Goal: Obtain resource: Download file/media

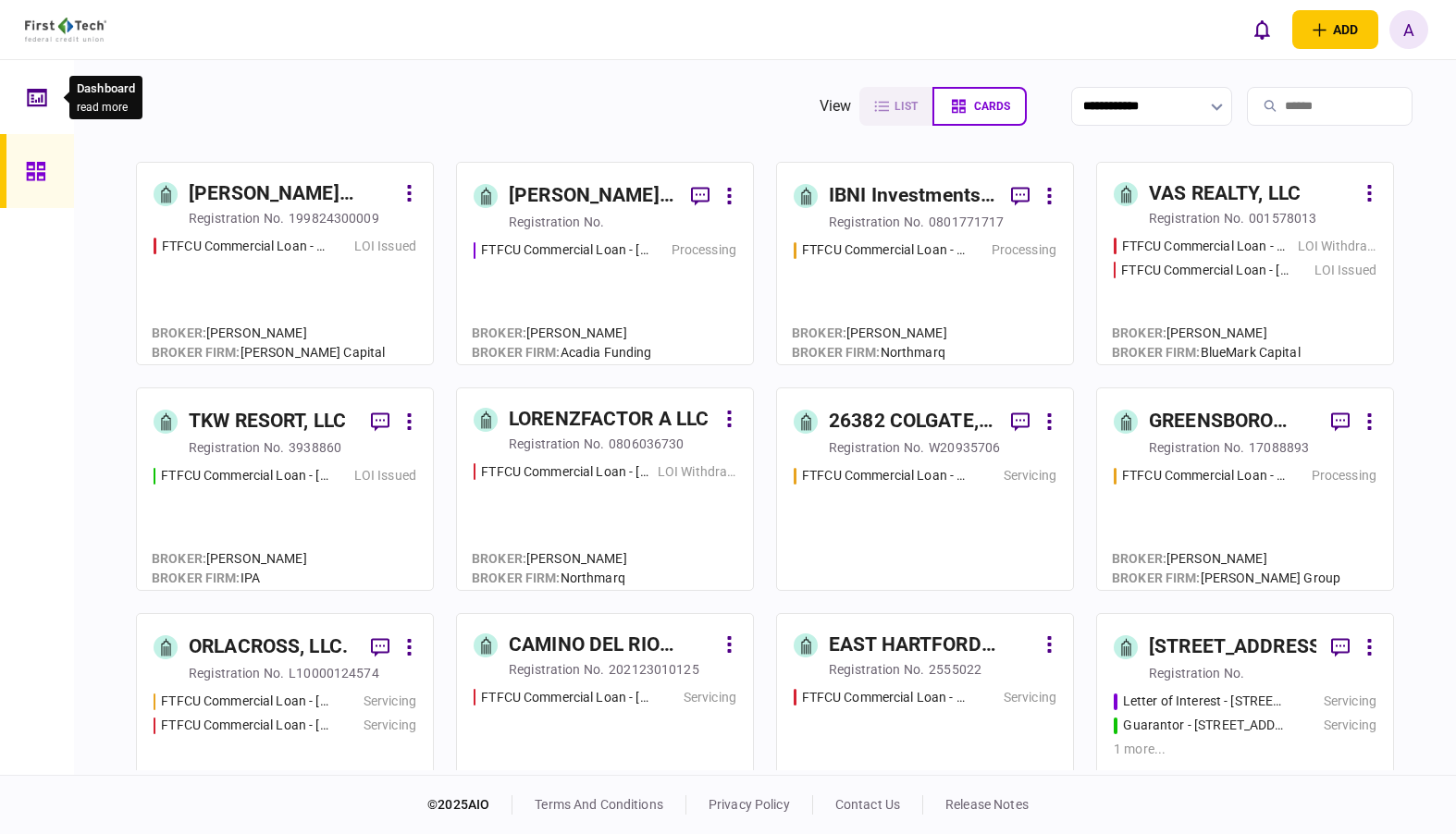
click at [39, 108] on icon at bounding box center [36, 97] width 20 height 21
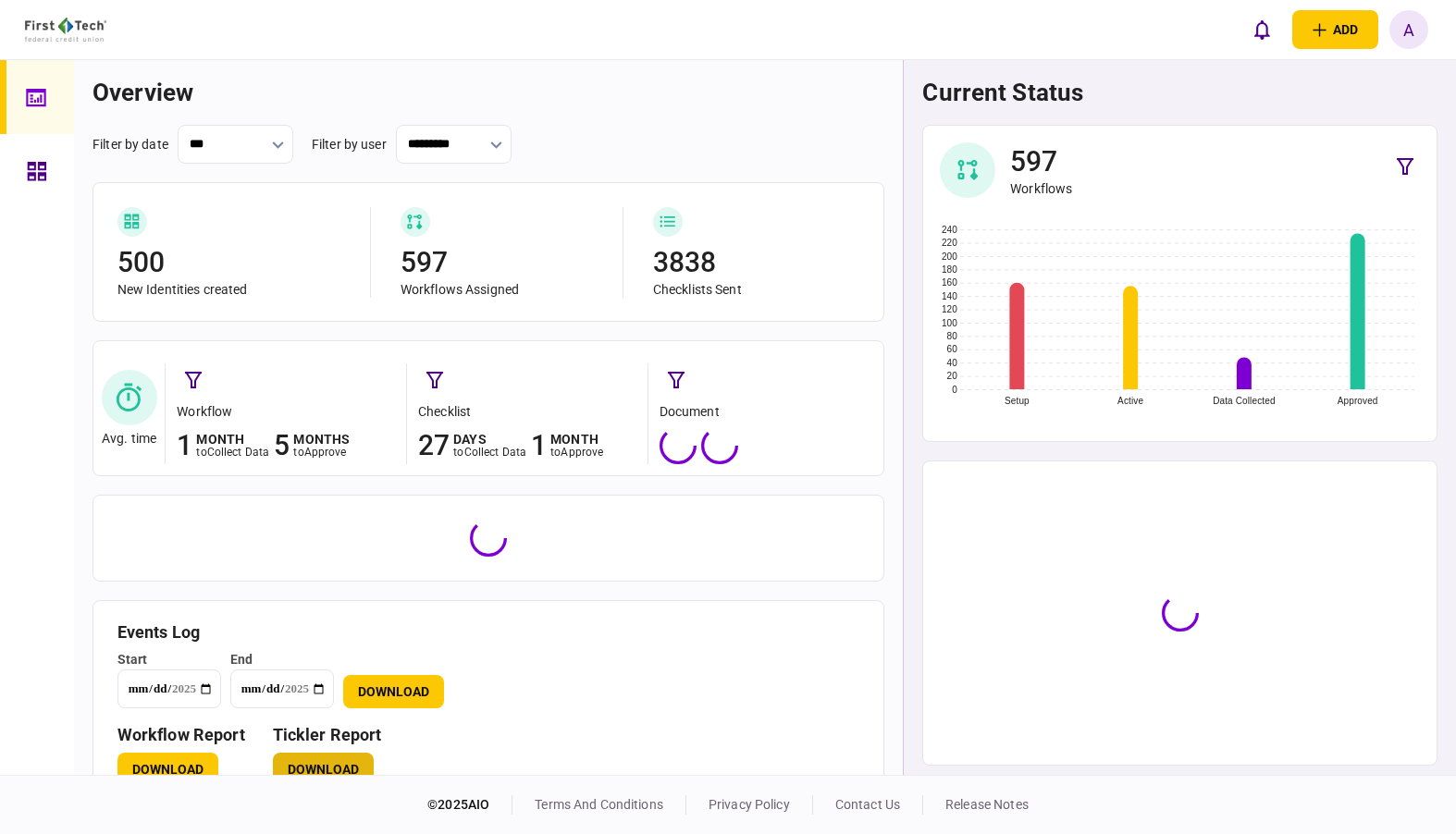
click at [342, 764] on button "Download" at bounding box center [324, 769] width 101 height 33
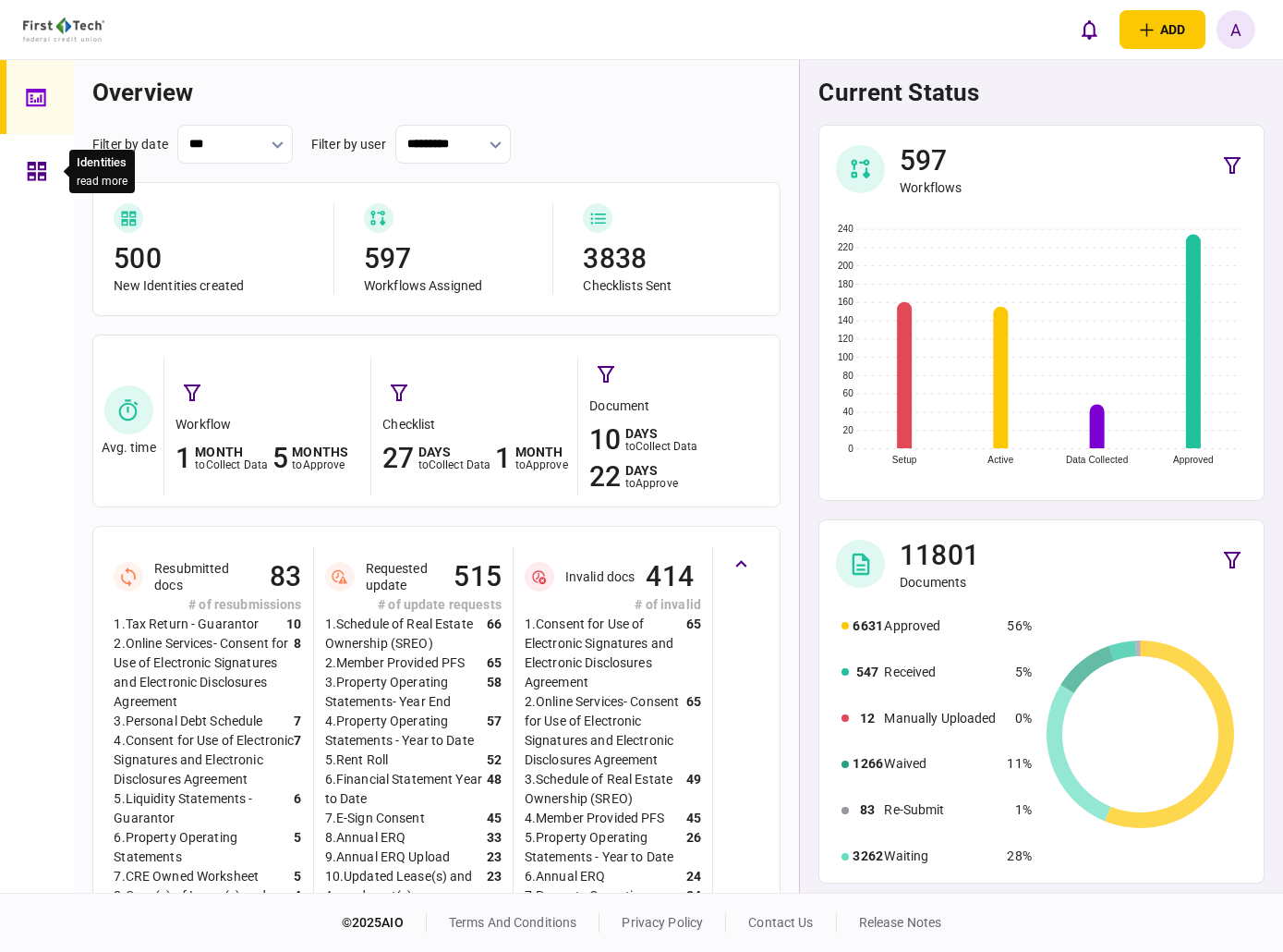
click at [34, 167] on icon at bounding box center [36, 170] width 18 height 18
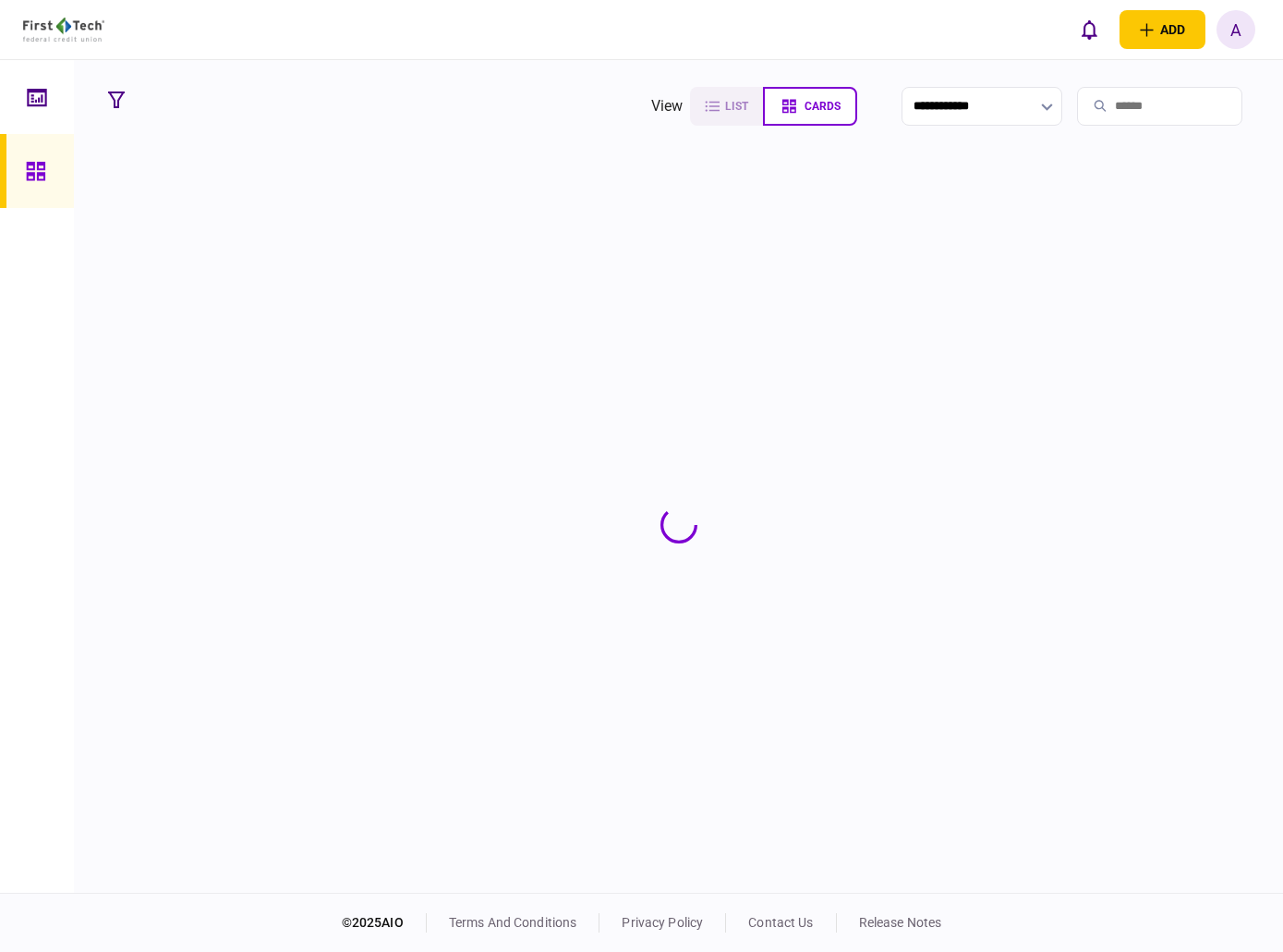
click at [1094, 113] on input "search" at bounding box center [1160, 106] width 165 height 39
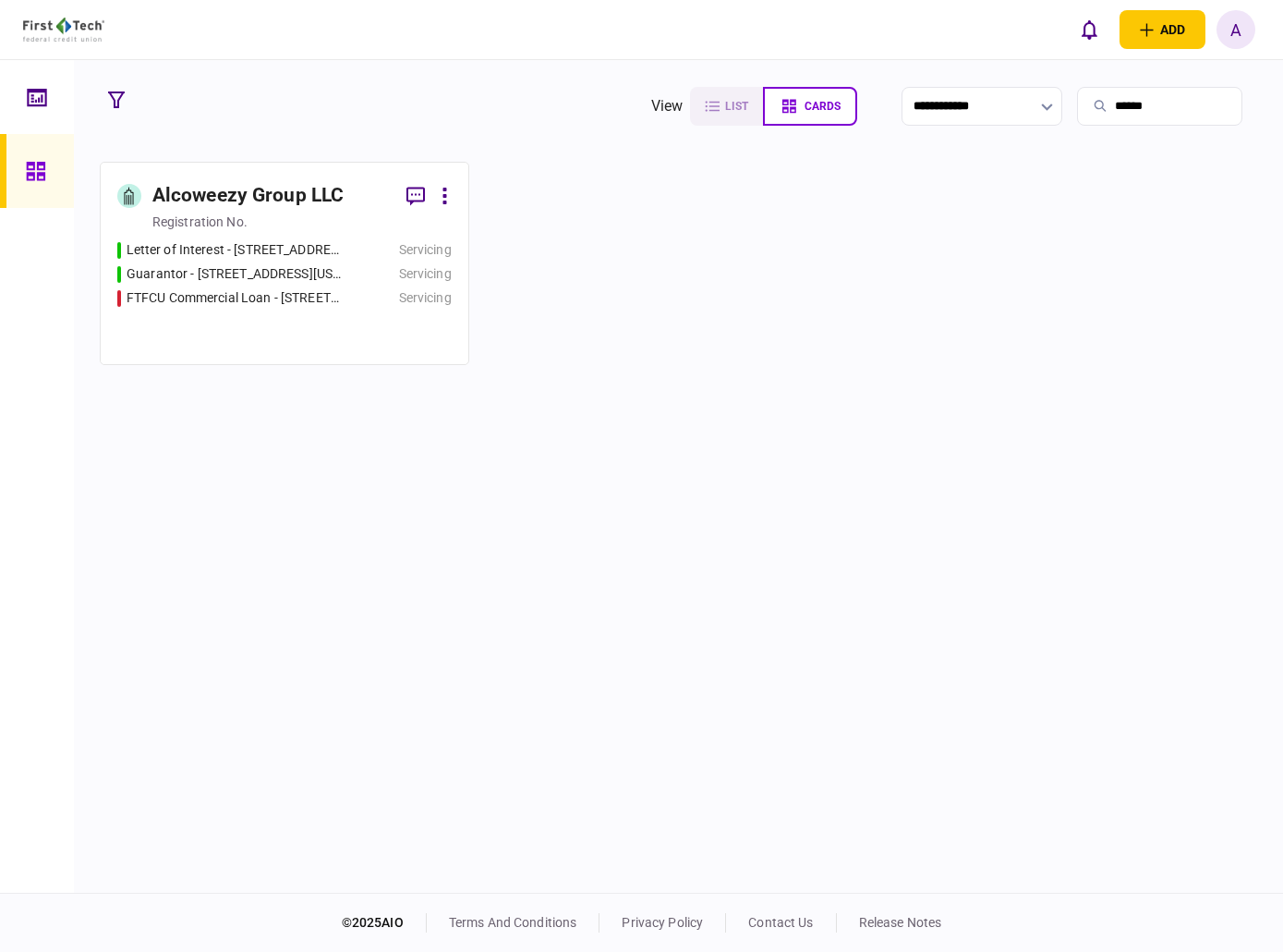
type input "******"
click at [227, 230] on div "registration no." at bounding box center [200, 221] width 95 height 18
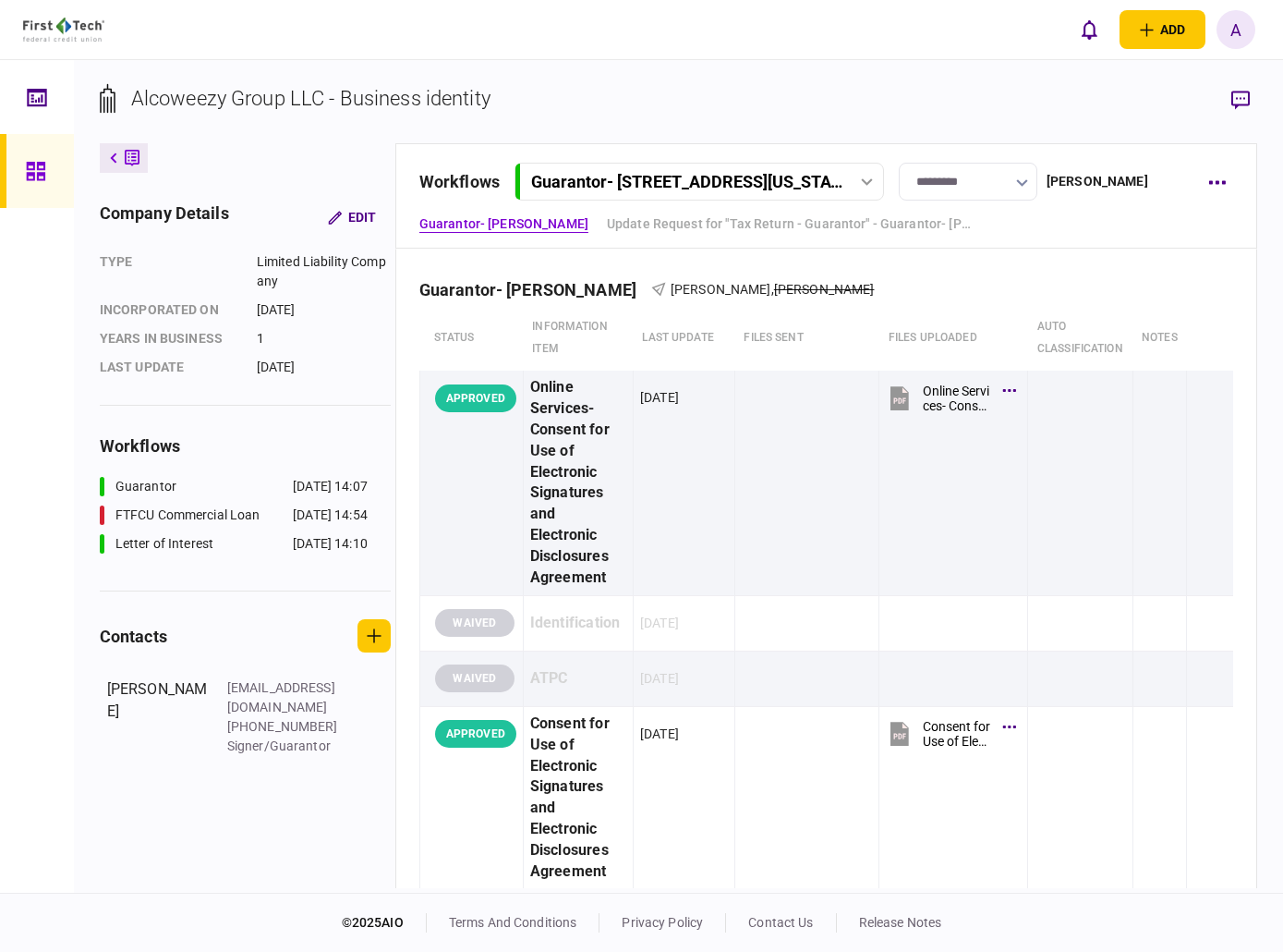
click at [1020, 181] on icon "button" at bounding box center [1022, 183] width 12 height 8
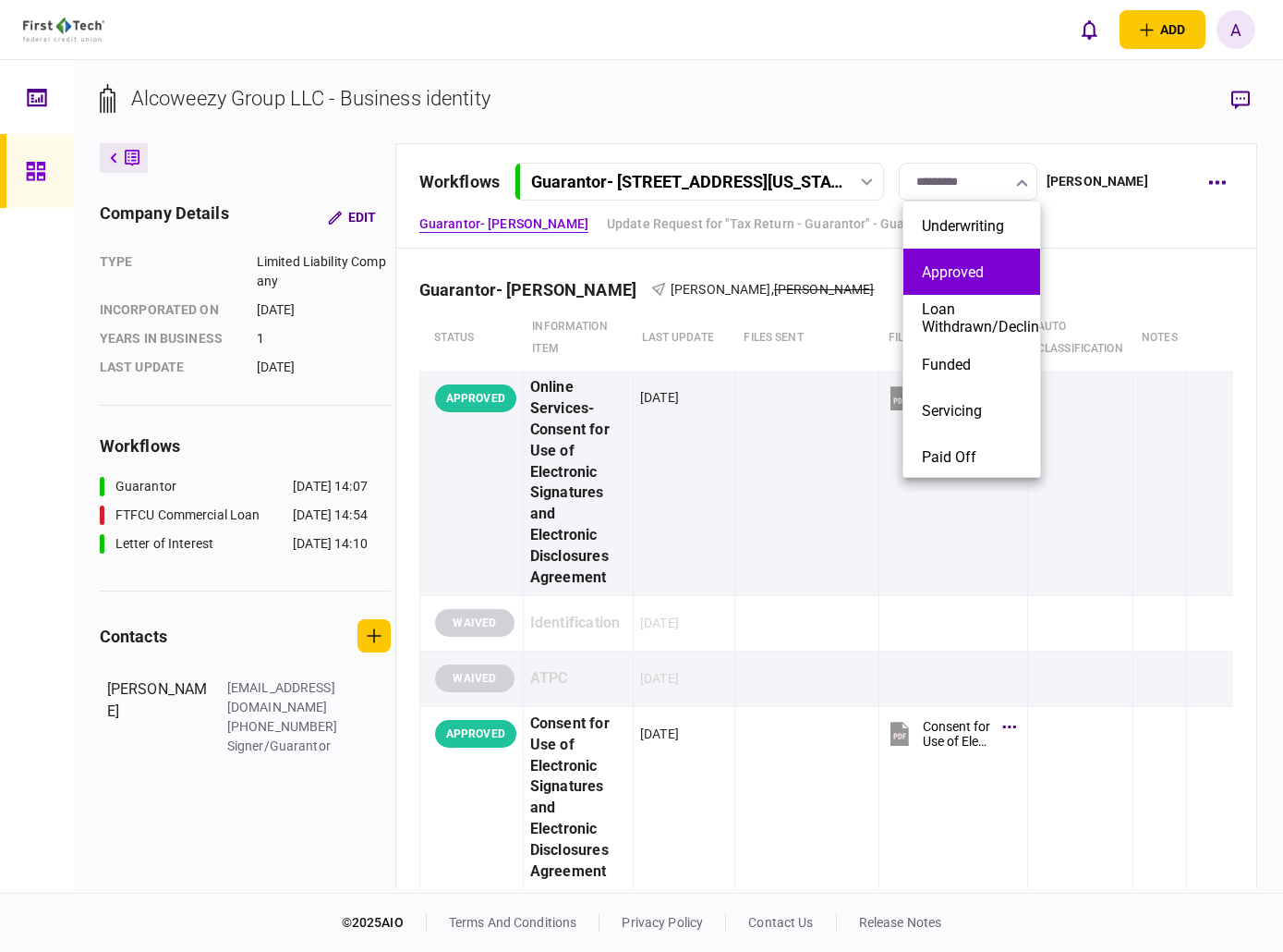
scroll to position [192, 0]
click at [847, 181] on div at bounding box center [641, 476] width 1283 height 952
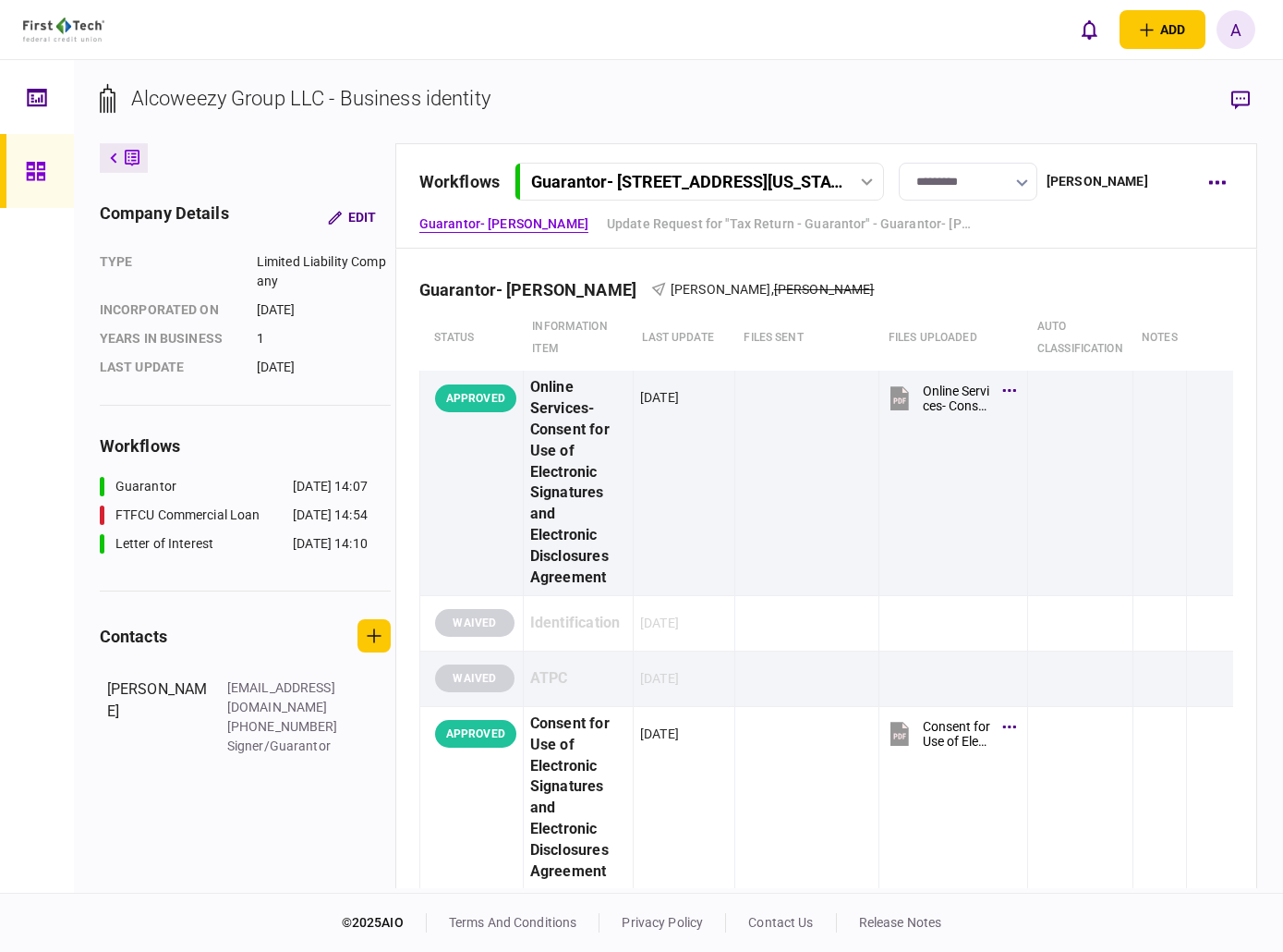
click at [879, 181] on div at bounding box center [867, 182] width 28 height 8
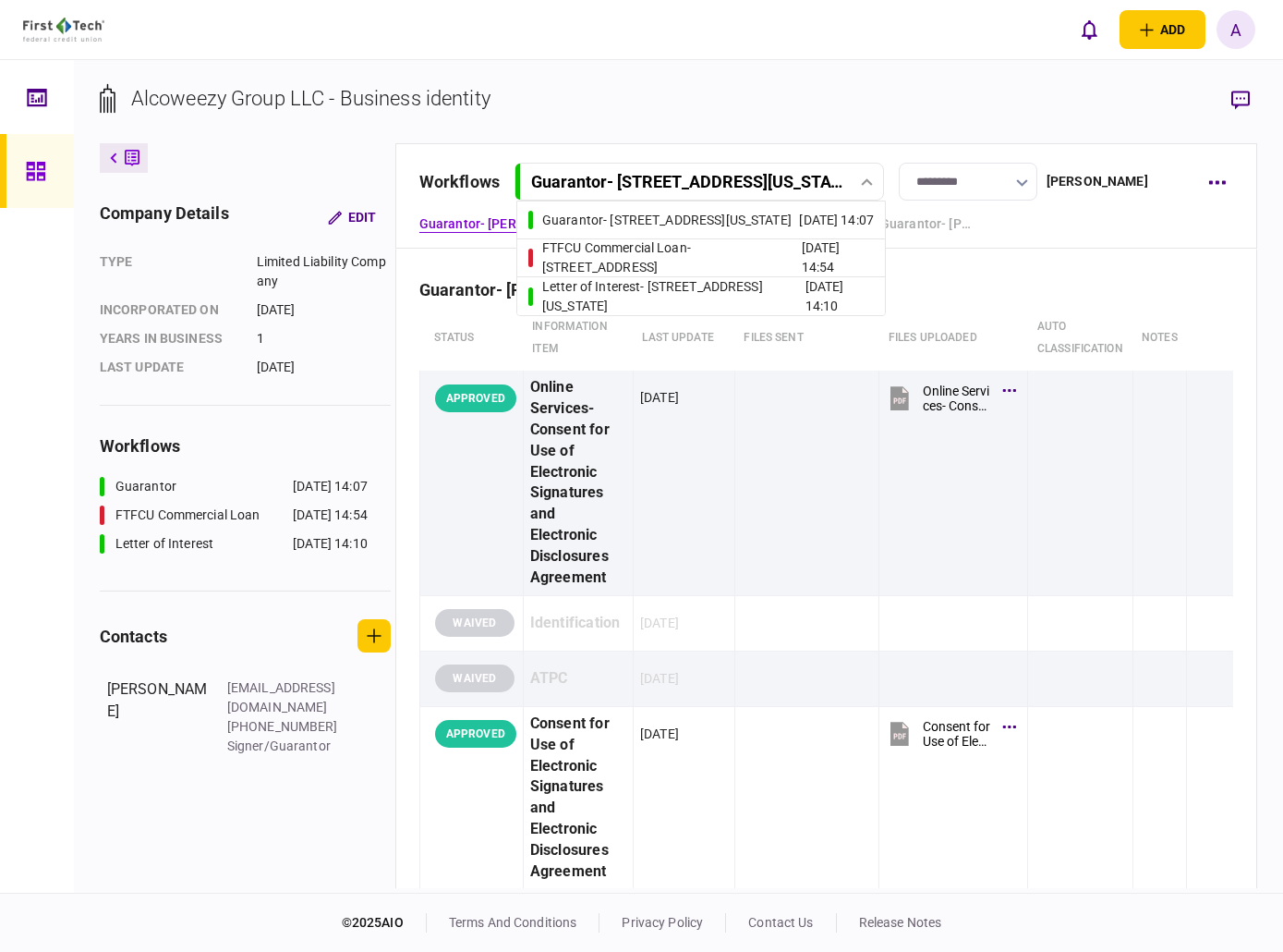
scroll to position [1, 0]
click at [686, 260] on div "FTFCU Commercial Loan - [STREET_ADDRESS]" at bounding box center [671, 257] width 260 height 39
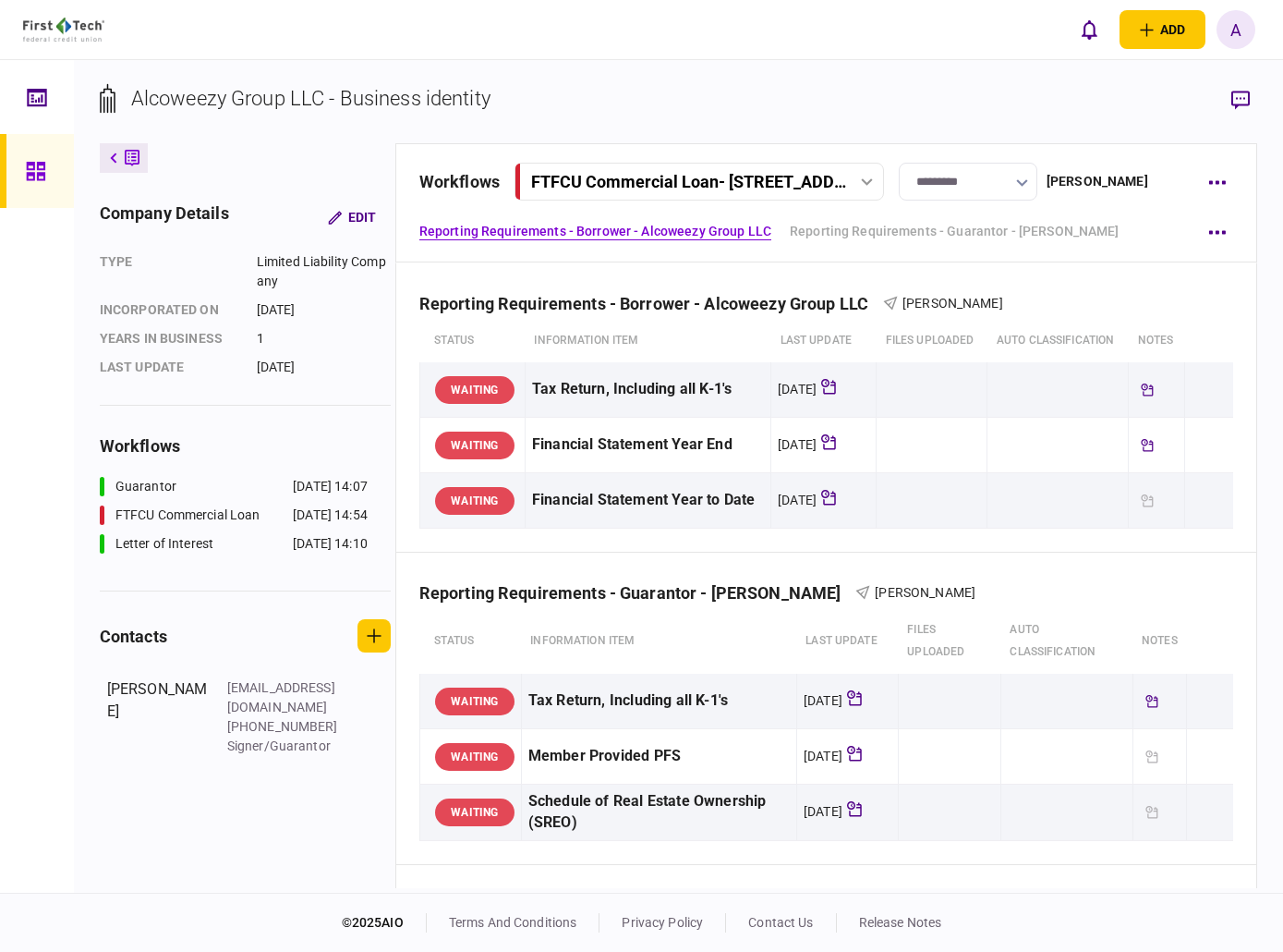
click at [30, 88] on icon at bounding box center [36, 96] width 19 height 17
